Goal: Find contact information: Find contact information

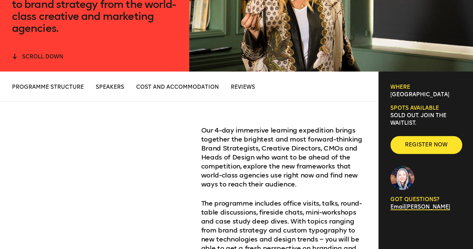
scroll to position [224, 0]
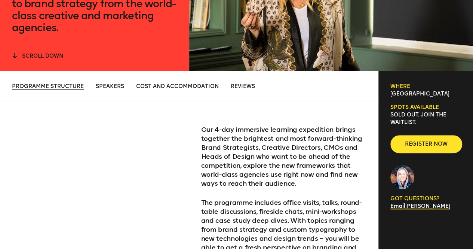
click at [75, 85] on span "Programme Structure" at bounding box center [48, 86] width 72 height 6
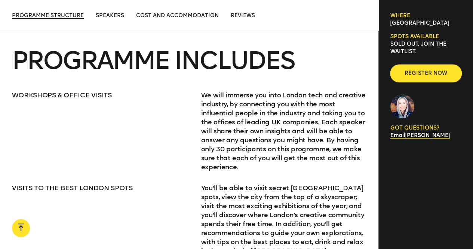
scroll to position [915, 0]
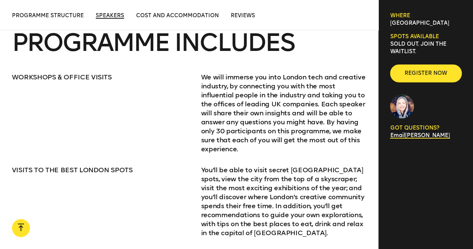
click at [114, 18] on span "Speakers" at bounding box center [110, 15] width 28 height 6
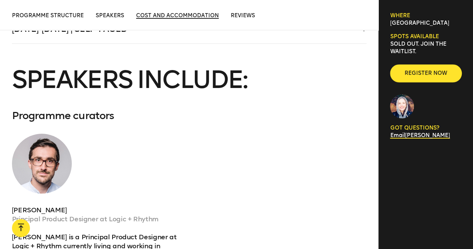
scroll to position [1783, 0]
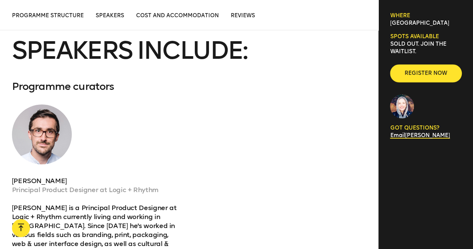
click at [256, 16] on ul "Programme Structure Speakers Cost and Accommodation Reviews" at bounding box center [189, 15] width 355 height 7
click at [252, 15] on span "Reviews" at bounding box center [243, 15] width 24 height 6
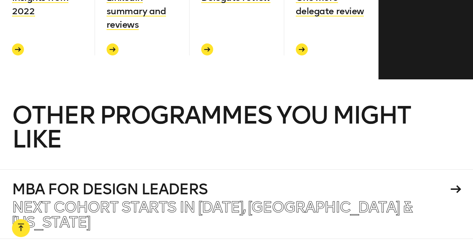
scroll to position [2566, 0]
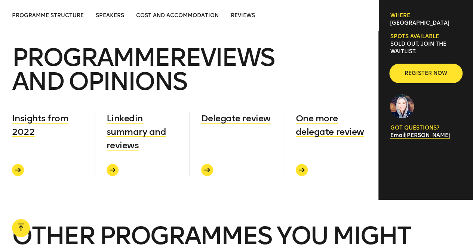
click at [427, 73] on span "Register now" at bounding box center [426, 73] width 48 height 7
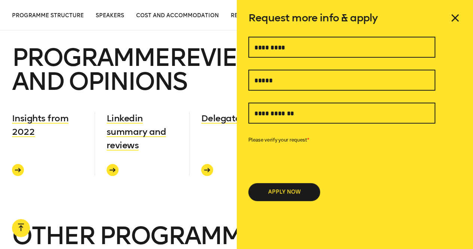
click at [456, 24] on icon at bounding box center [455, 18] width 12 height 12
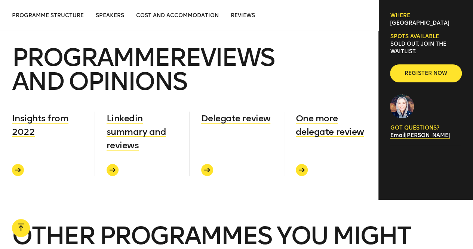
scroll to position [0, 0]
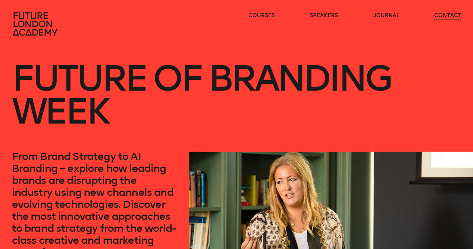
click at [456, 14] on link "contact" at bounding box center [447, 15] width 27 height 7
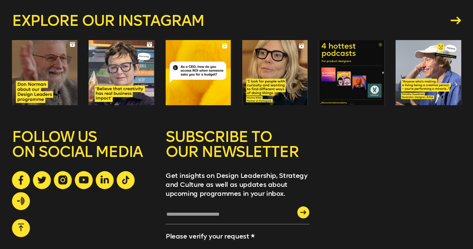
scroll to position [636, 0]
